Goal: Information Seeking & Learning: Learn about a topic

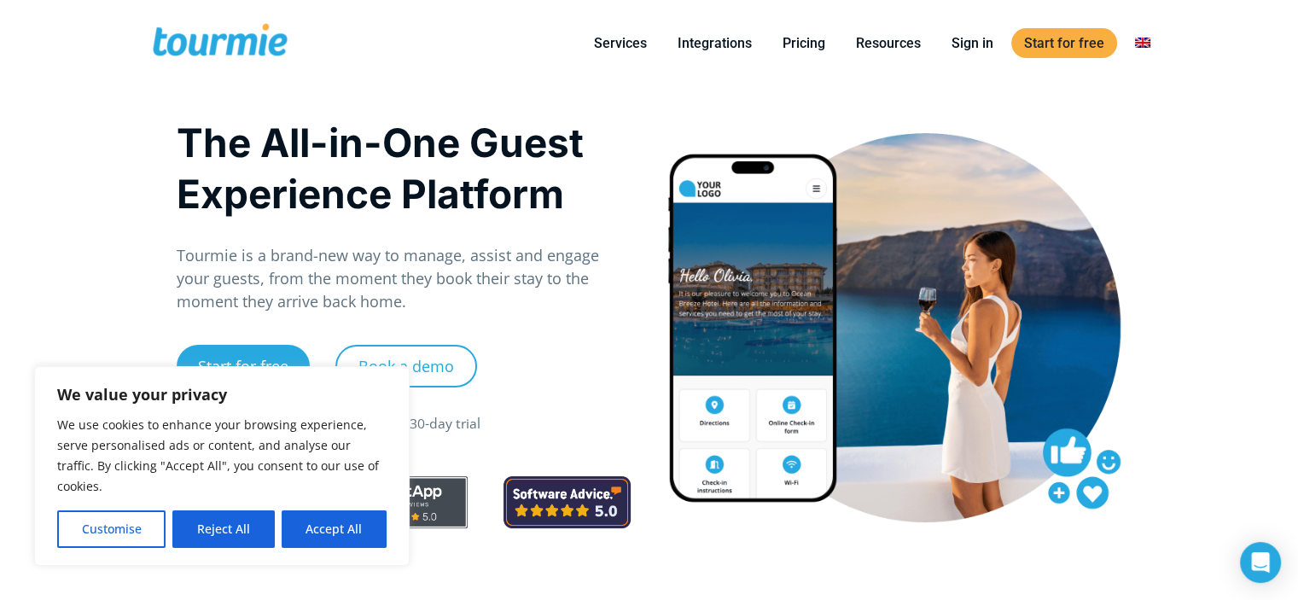
click at [306, 514] on button "Accept All" at bounding box center [334, 529] width 105 height 38
checkbox input "true"
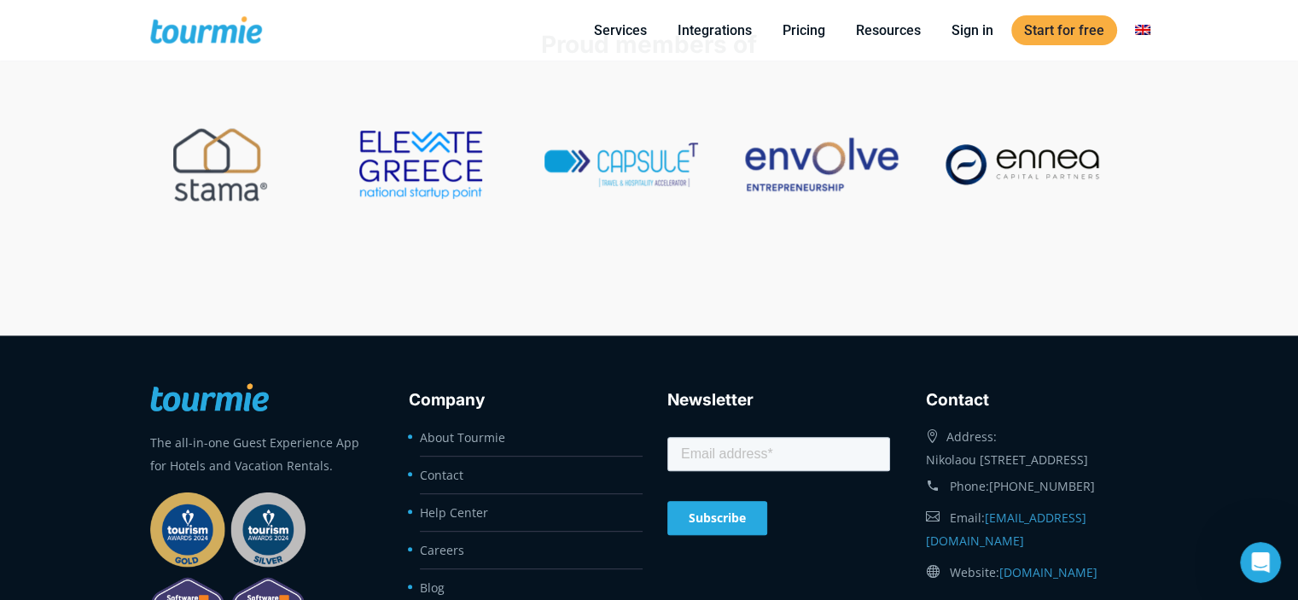
scroll to position [7043, 0]
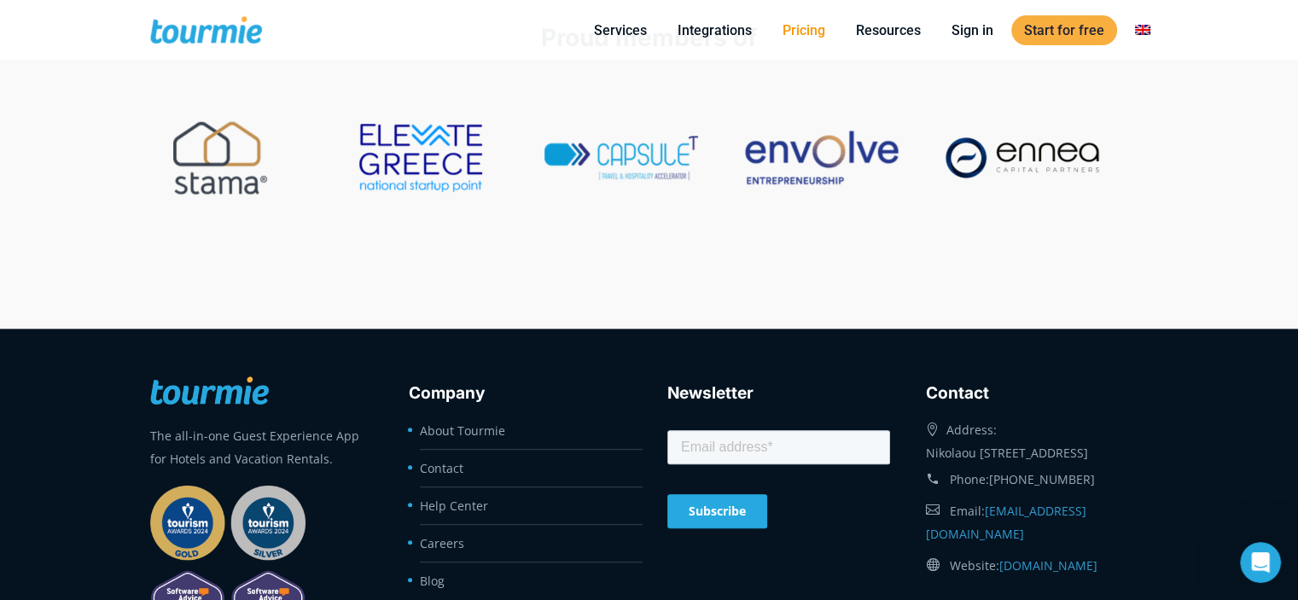
click at [797, 26] on link "Pricing" at bounding box center [803, 30] width 68 height 21
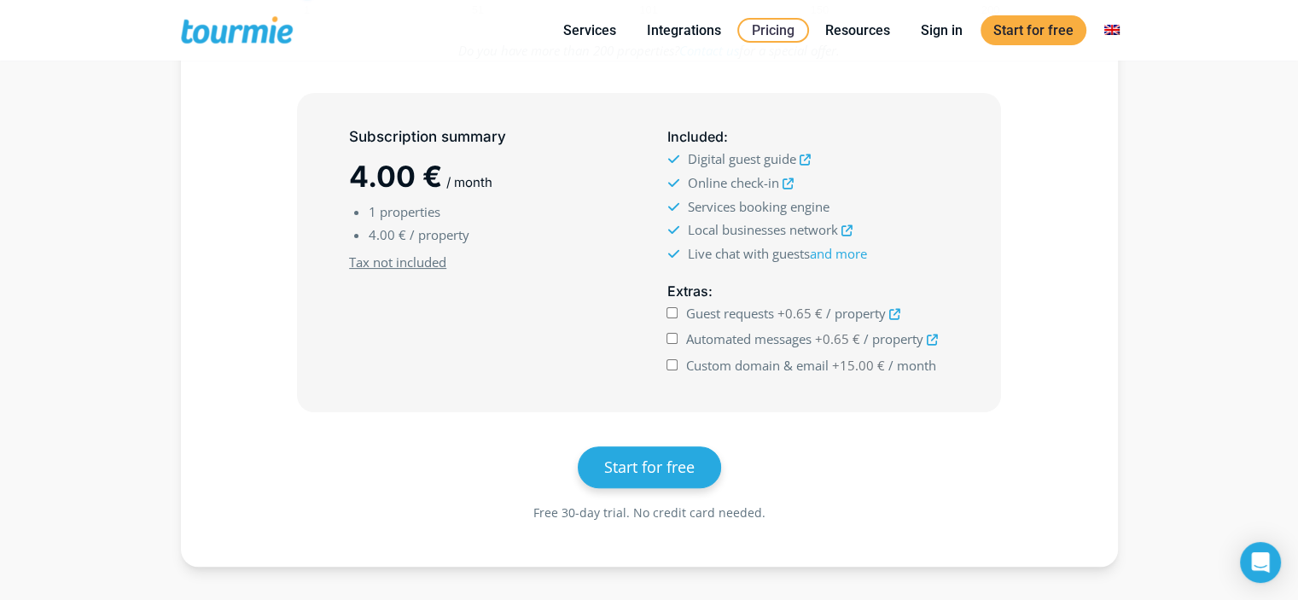
scroll to position [427, 0]
click at [761, 188] on span "Online check-in" at bounding box center [732, 181] width 91 height 17
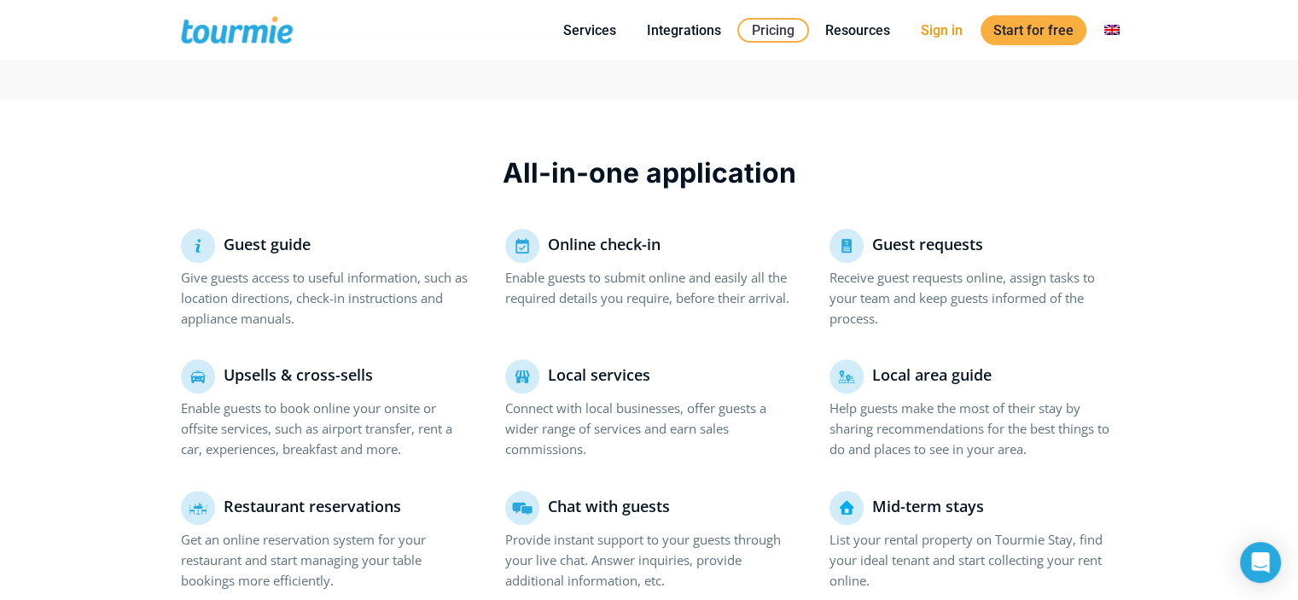
scroll to position [962, 0]
